Goal: Complete application form

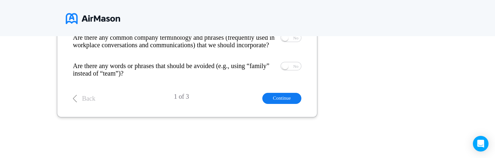
scroll to position [569, 0]
click at [301, 95] on button "Continue" at bounding box center [281, 98] width 39 height 11
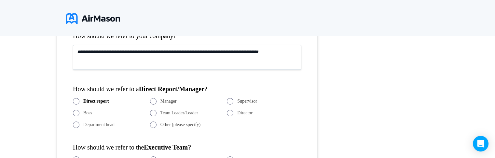
scroll to position [179, 0]
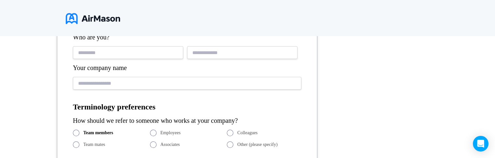
click at [111, 59] on input "text" at bounding box center [128, 52] width 110 height 13
type input "**********"
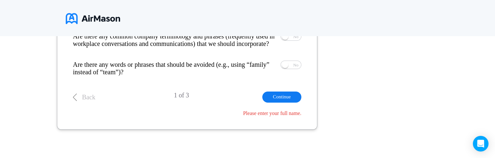
scroll to position [539, 0]
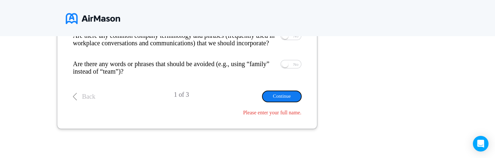
click at [301, 101] on button "Continue" at bounding box center [281, 96] width 39 height 11
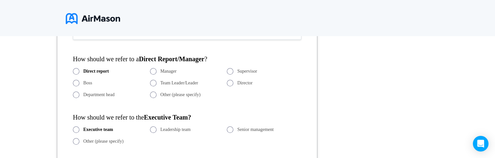
scroll to position [209, 0]
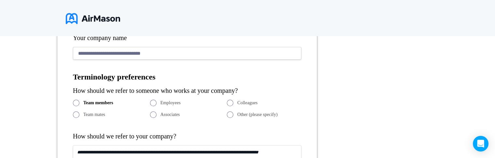
click at [156, 106] on span at bounding box center [153, 103] width 7 height 7
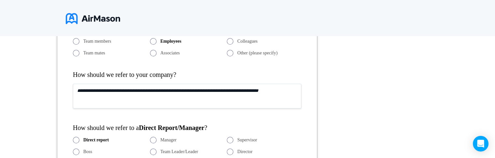
scroll to position [274, 0]
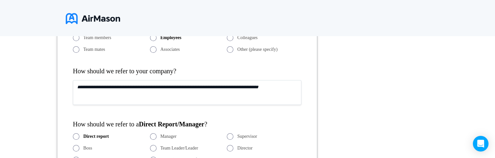
click at [114, 102] on textarea at bounding box center [187, 92] width 228 height 25
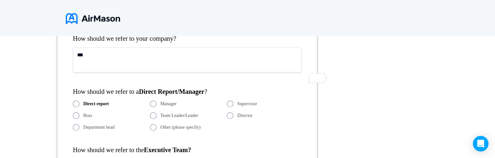
scroll to position [313, 0]
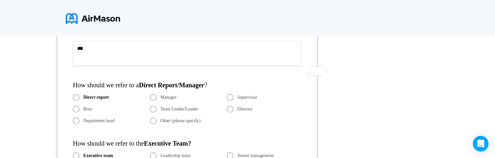
type textarea "***"
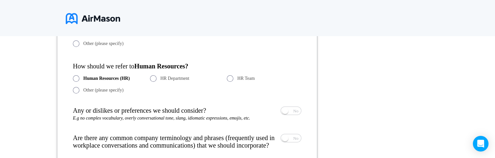
scroll to position [443, 0]
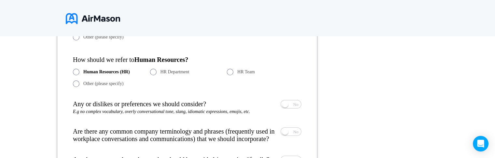
click at [127, 114] on span "E.g no complex vocabulary, overly conversational tone, slang, idiomatic express…" at bounding box center [161, 111] width 177 height 5
click at [298, 106] on span "No" at bounding box center [295, 104] width 5 height 4
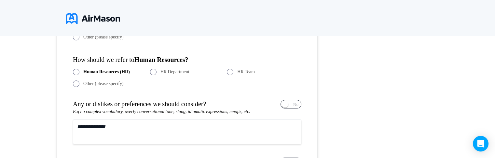
click at [275, 106] on span "Yes" at bounding box center [271, 104] width 6 height 4
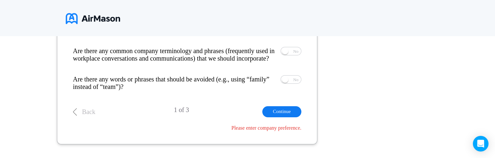
scroll to position [525, 0]
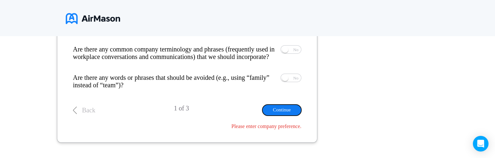
click at [301, 115] on button "Continue" at bounding box center [281, 109] width 39 height 11
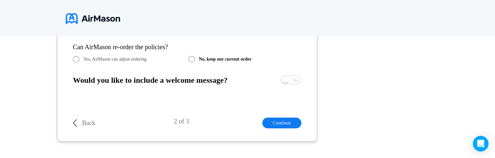
scroll to position [149, 0]
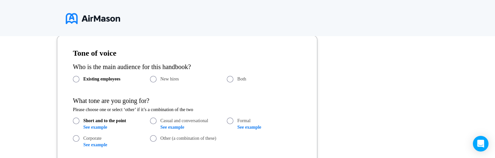
click at [233, 82] on span at bounding box center [230, 79] width 7 height 7
click at [0, 8] on nordpass-portal at bounding box center [0, 8] width 0 height 0
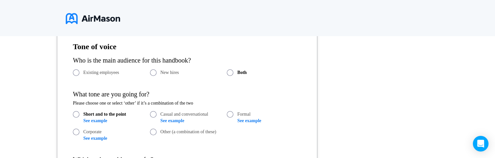
scroll to position [165, 0]
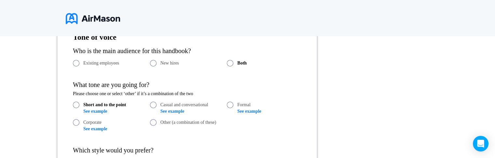
click at [156, 108] on span at bounding box center [153, 104] width 7 height 7
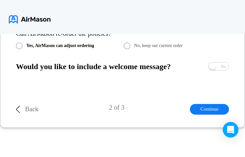
scroll to position [540, 0]
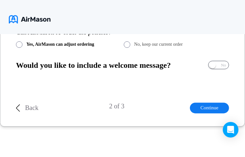
click at [221, 67] on span "No" at bounding box center [223, 65] width 5 height 4
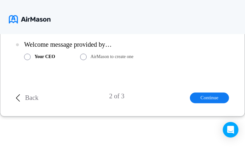
scroll to position [598, 0]
click at [210, 103] on button "Continue" at bounding box center [209, 98] width 39 height 11
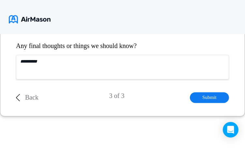
scroll to position [514, 0]
click at [20, 95] on img at bounding box center [18, 97] width 4 height 7
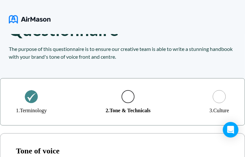
scroll to position [49, 0]
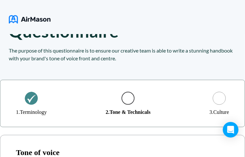
click at [215, 104] on div at bounding box center [218, 98] width 13 height 13
click at [128, 103] on div at bounding box center [127, 98] width 13 height 13
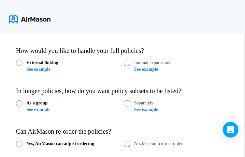
scroll to position [570, 0]
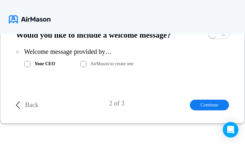
click at [32, 109] on p "Back" at bounding box center [31, 104] width 13 height 7
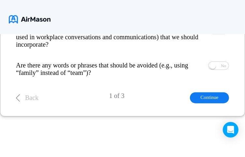
scroll to position [578, 0]
click at [214, 98] on button "Continue" at bounding box center [209, 97] width 39 height 11
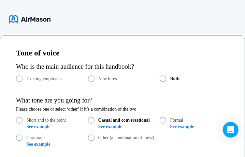
click at [0, 8] on nordpass-portal at bounding box center [0, 8] width 0 height 0
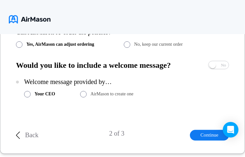
scroll to position [613, 0]
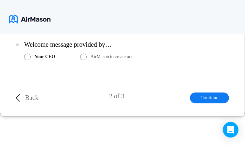
click at [20, 95] on img at bounding box center [18, 97] width 4 height 7
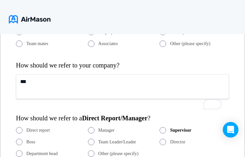
scroll to position [410, 0]
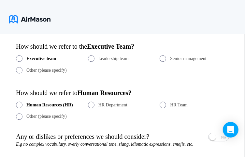
click at [173, 51] on div "**********" at bounding box center [122, 14] width 213 height 450
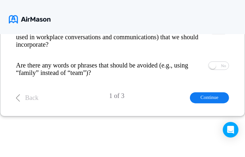
scroll to position [578, 0]
click at [200, 96] on button "Continue" at bounding box center [209, 97] width 39 height 11
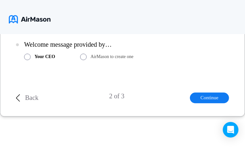
scroll to position [149, 0]
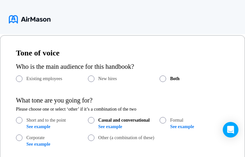
click at [0, 8] on nordpass-portal at bounding box center [0, 8] width 0 height 0
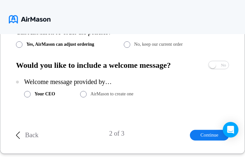
scroll to position [613, 0]
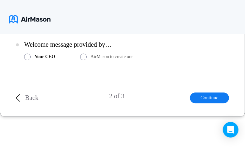
click at [31, 97] on p "Back" at bounding box center [31, 97] width 13 height 7
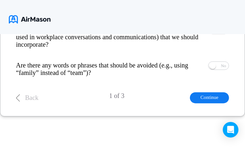
scroll to position [578, 0]
click at [206, 95] on button "Continue" at bounding box center [209, 97] width 39 height 11
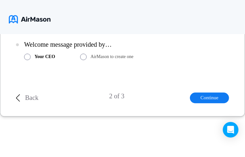
scroll to position [149, 0]
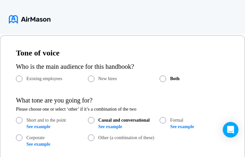
click at [0, 8] on nordpass-portal at bounding box center [0, 8] width 0 height 0
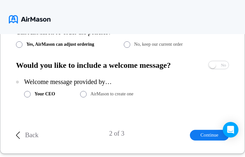
scroll to position [613, 0]
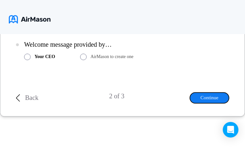
click at [203, 97] on button "Continue" at bounding box center [209, 98] width 39 height 11
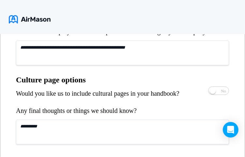
scroll to position [514, 0]
